Goal: Find specific page/section: Find specific page/section

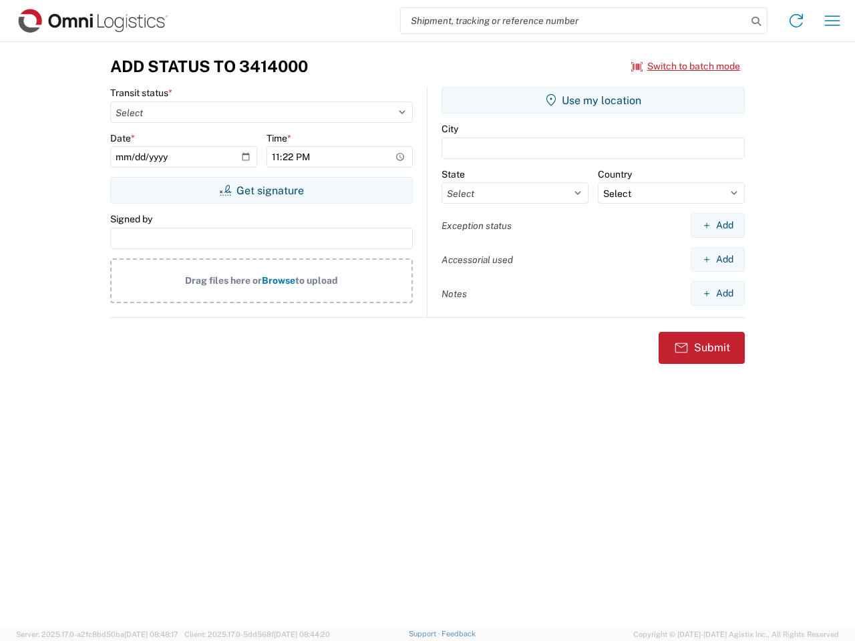
click at [574, 21] on input "search" at bounding box center [574, 20] width 346 height 25
click at [756, 21] on icon at bounding box center [756, 21] width 19 height 19
click at [796, 21] on icon at bounding box center [795, 20] width 21 height 21
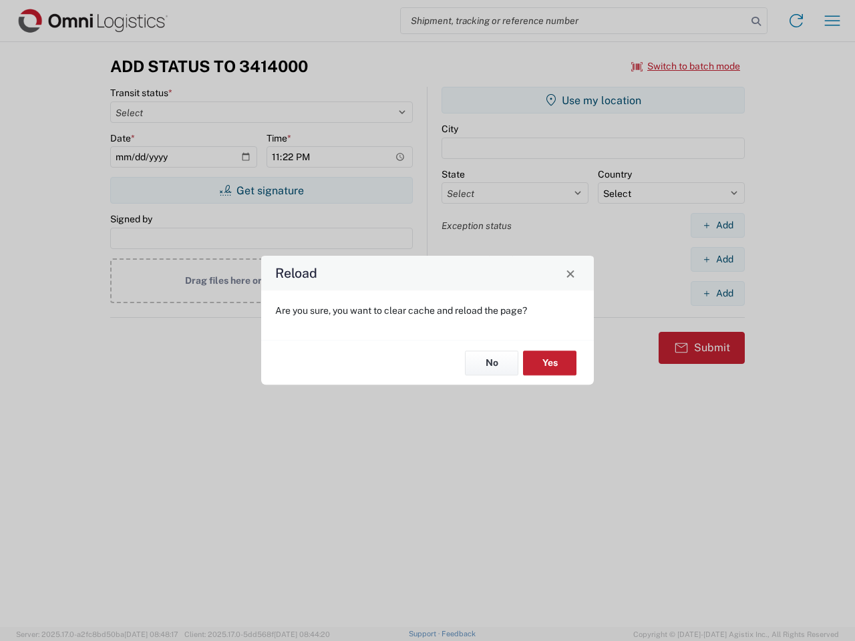
click at [832, 21] on div "Reload Are you sure, you want to clear cache and reload the page? No Yes" at bounding box center [427, 320] width 855 height 641
click at [686, 66] on div "Reload Are you sure, you want to clear cache and reload the page? No Yes" at bounding box center [427, 320] width 855 height 641
click at [261, 190] on div "Reload Are you sure, you want to clear cache and reload the page? No Yes" at bounding box center [427, 320] width 855 height 641
click at [593, 100] on div "Reload Are you sure, you want to clear cache and reload the page? No Yes" at bounding box center [427, 320] width 855 height 641
click at [717, 225] on div "Reload Are you sure, you want to clear cache and reload the page? No Yes" at bounding box center [427, 320] width 855 height 641
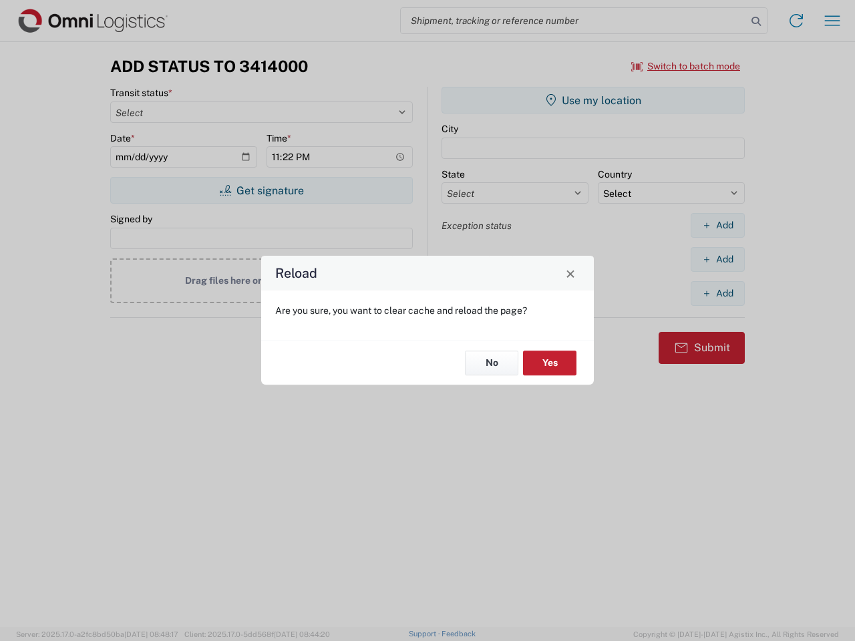
click at [717, 259] on div "Reload Are you sure, you want to clear cache and reload the page? No Yes" at bounding box center [427, 320] width 855 height 641
click at [717, 293] on div "Reload Are you sure, you want to clear cache and reload the page? No Yes" at bounding box center [427, 320] width 855 height 641
